Goal: Information Seeking & Learning: Learn about a topic

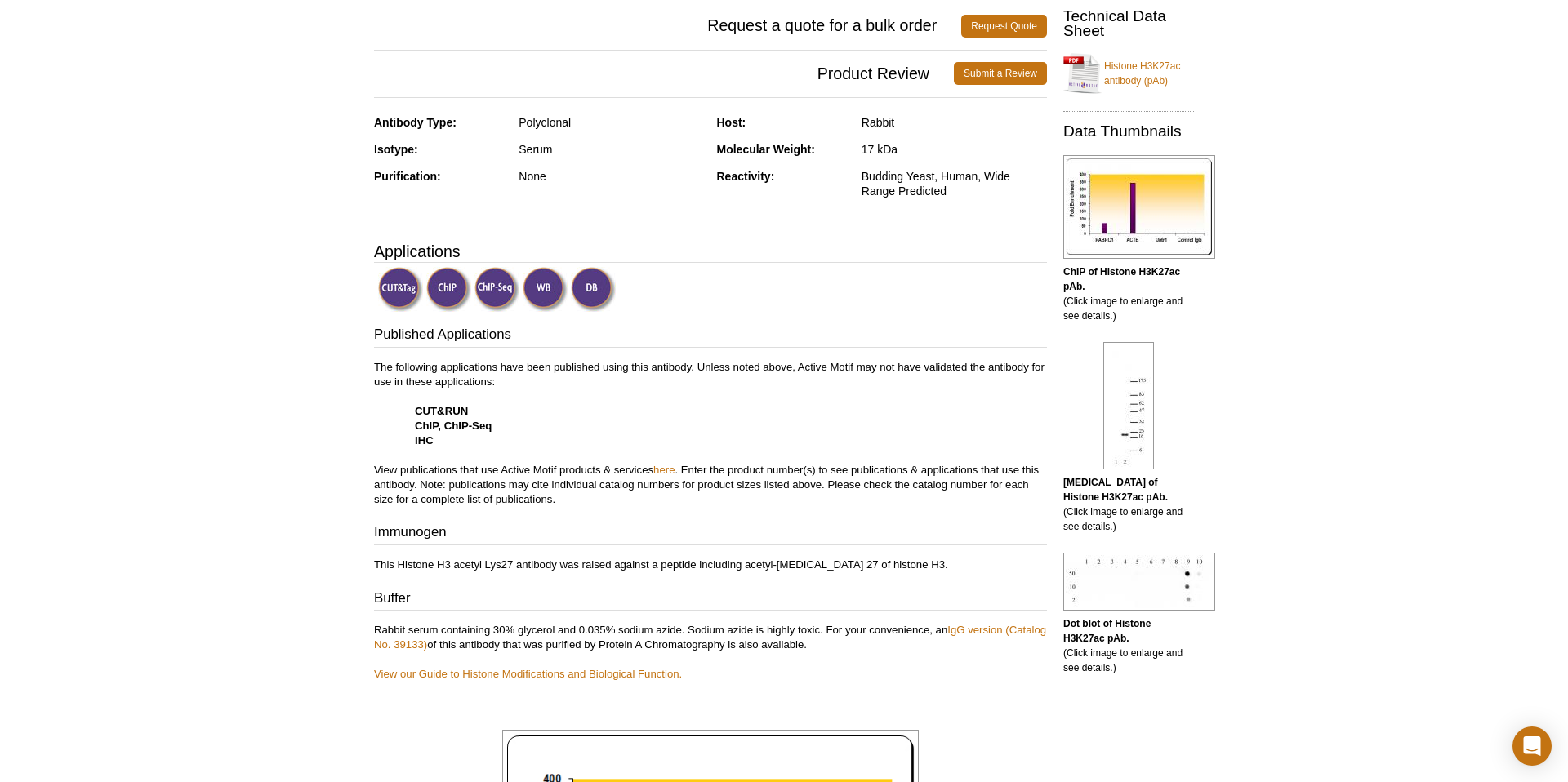
scroll to position [308, 0]
click at [385, 293] on img at bounding box center [400, 288] width 45 height 45
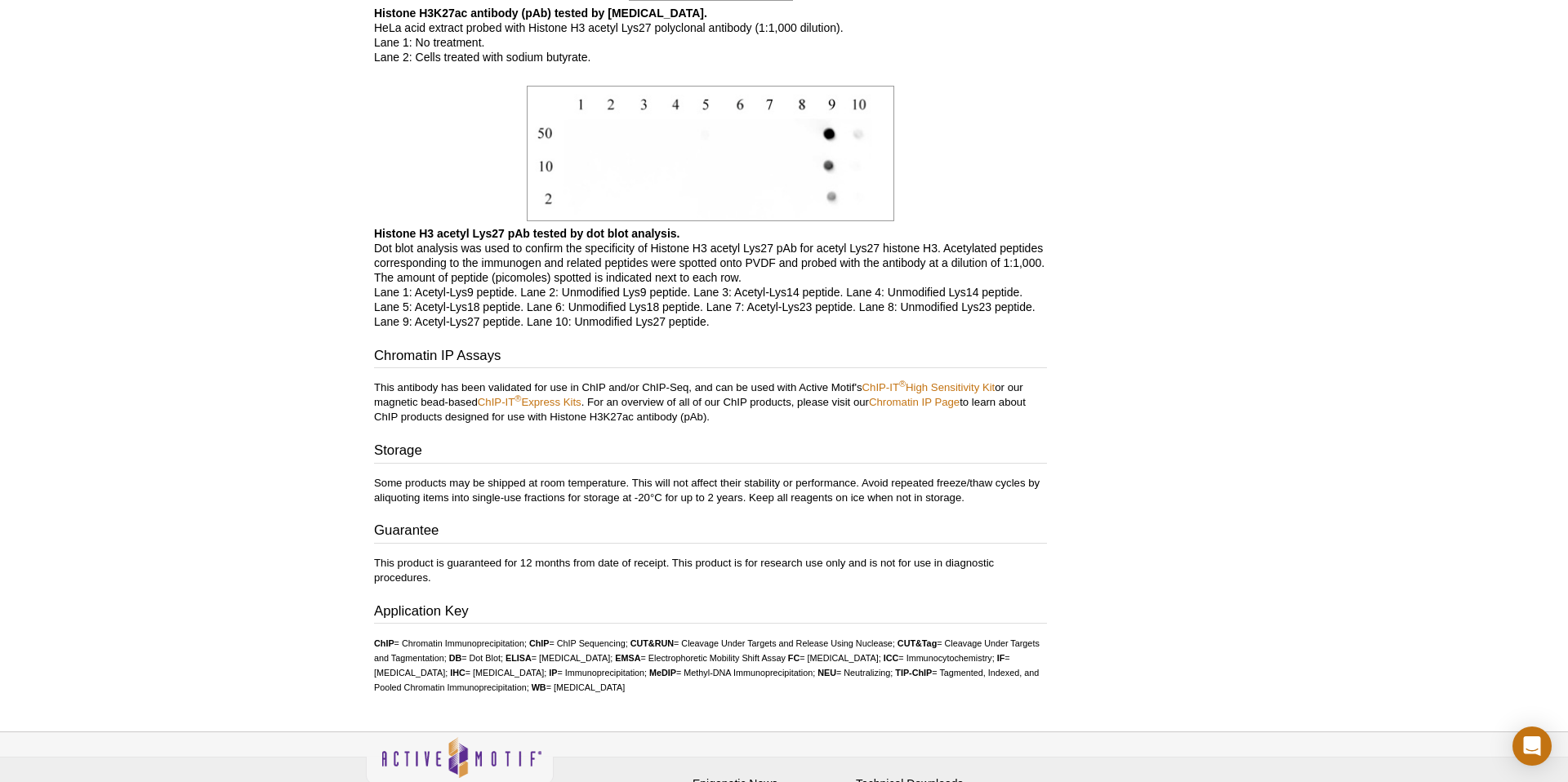
scroll to position [1874, 0]
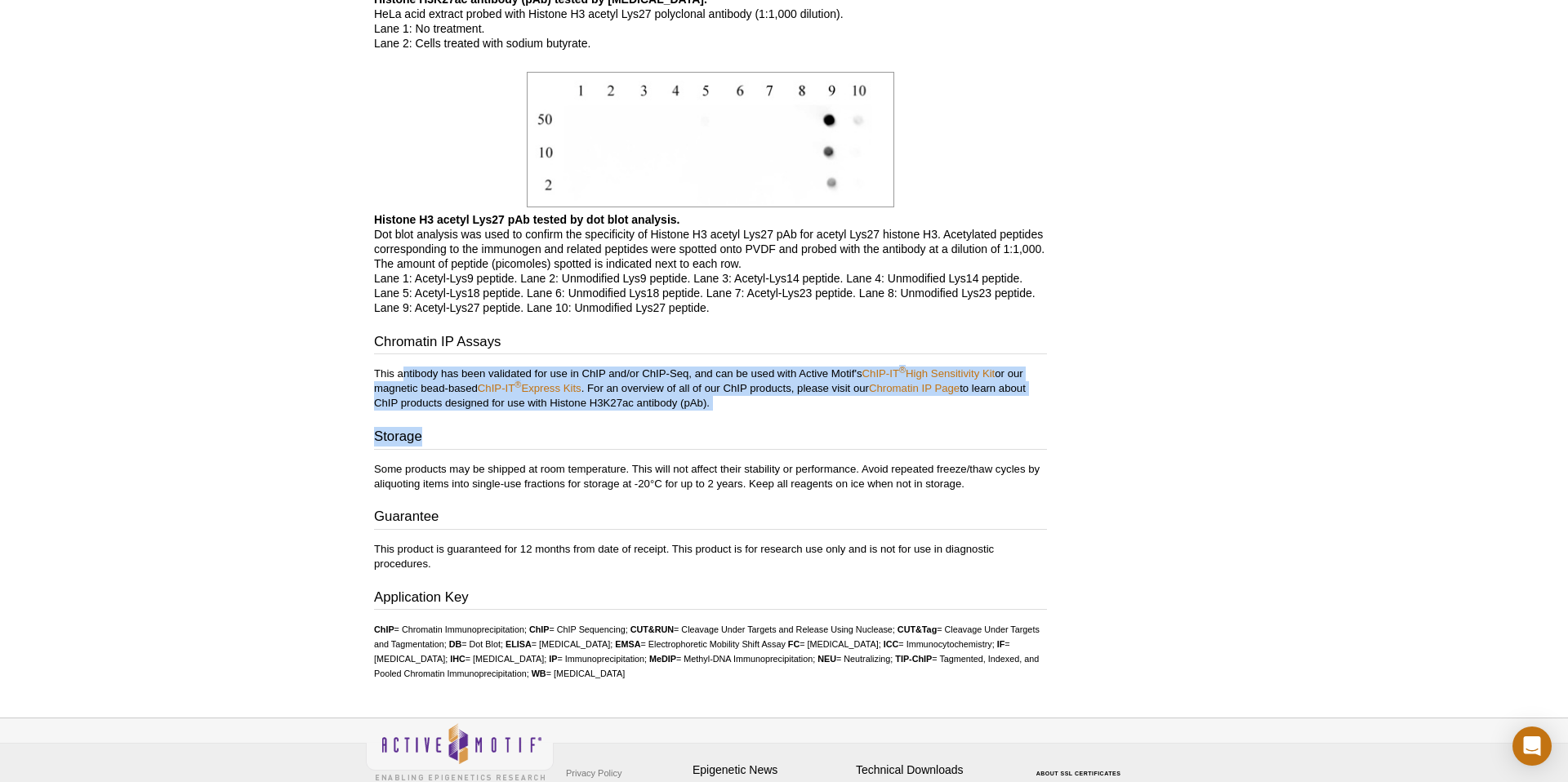
drag, startPoint x: 403, startPoint y: 375, endPoint x: 833, endPoint y: 439, distance: 434.7
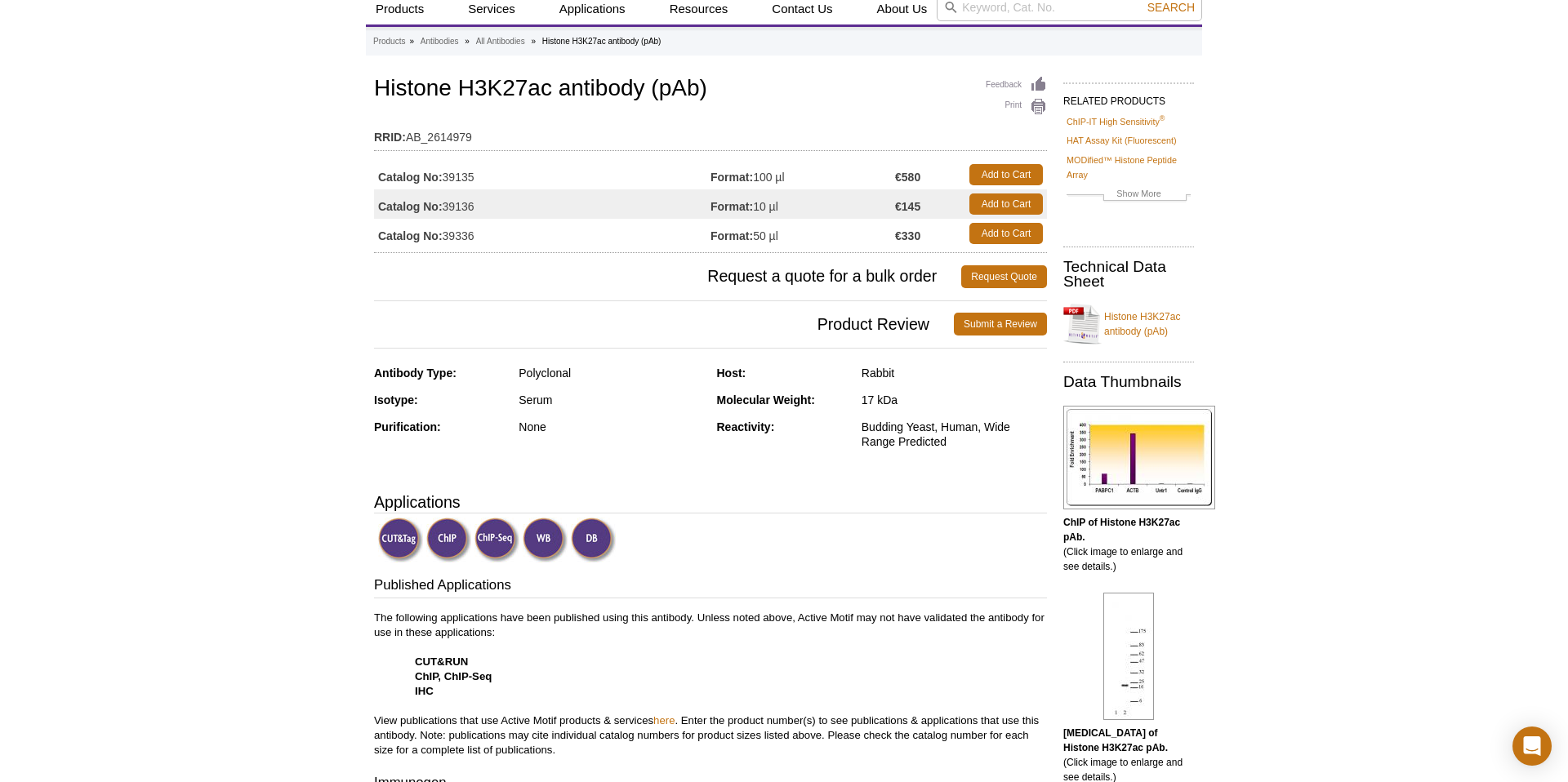
scroll to position [57, 0]
click at [1126, 332] on link "Histone H3K27ac antibody (pAb)" at bounding box center [1128, 323] width 131 height 49
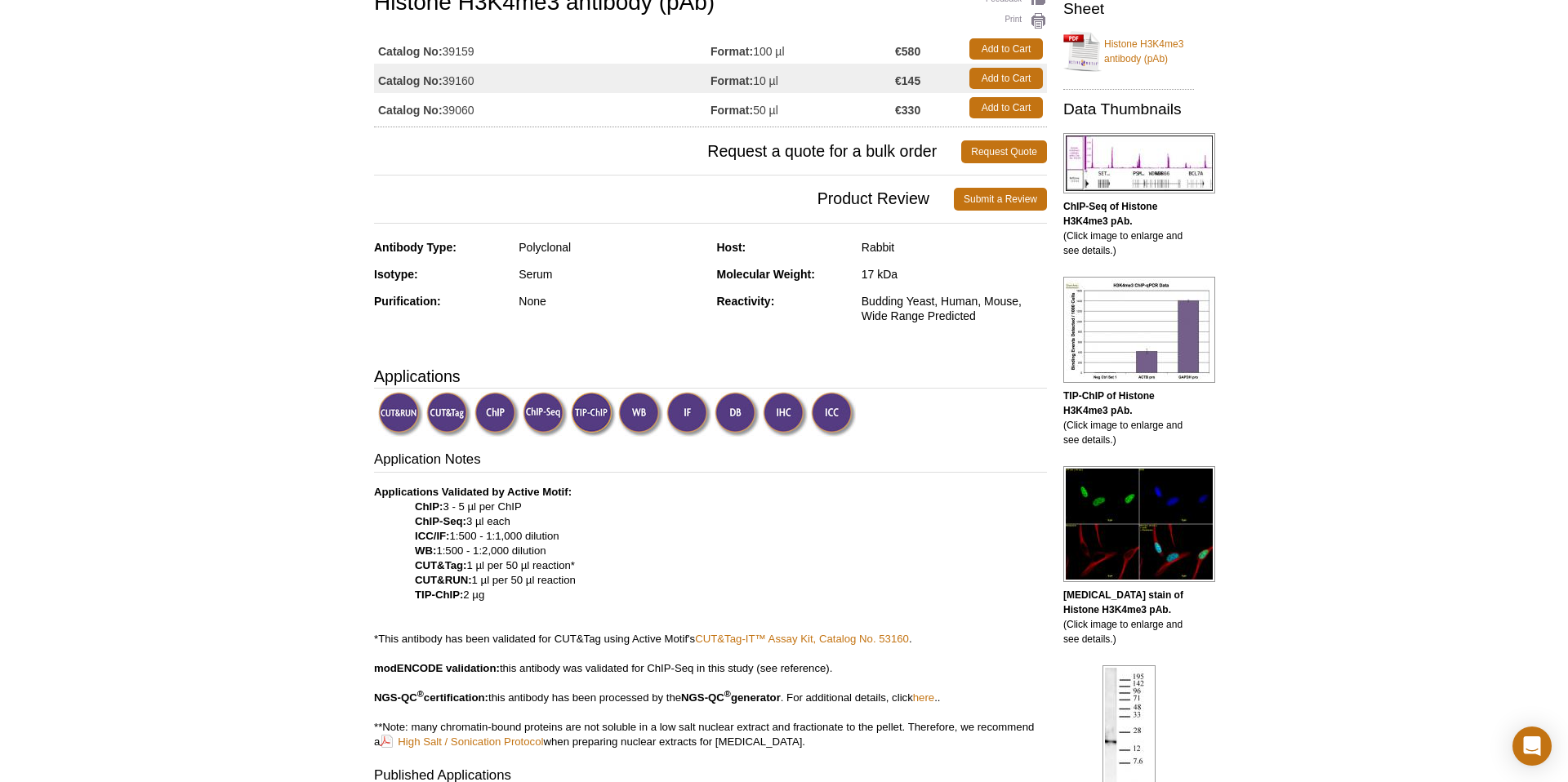
scroll to position [128, 0]
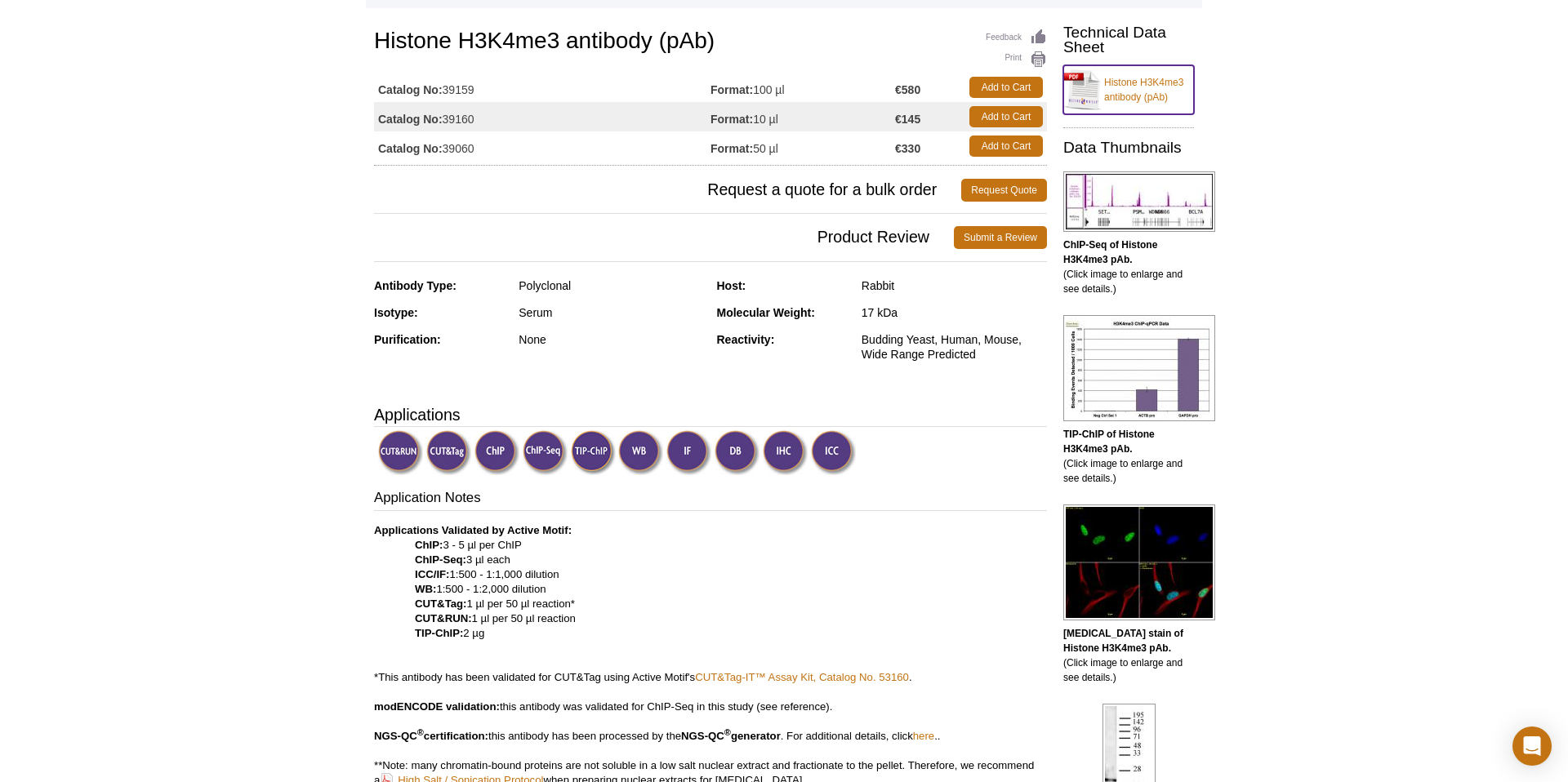
click at [1146, 106] on link "Histone H3K4me3 antibody (pAb)" at bounding box center [1128, 90] width 131 height 49
